Goal: Navigation & Orientation: Find specific page/section

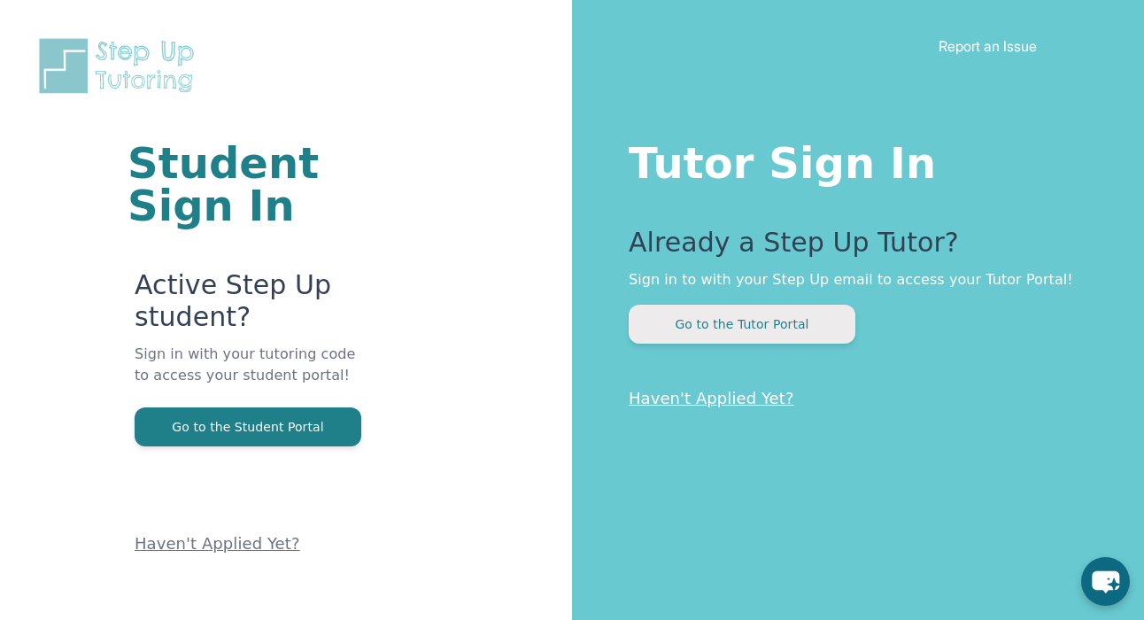
click at [769, 333] on button "Go to the Tutor Portal" at bounding box center [742, 324] width 227 height 39
